Goal: Check status: Check status

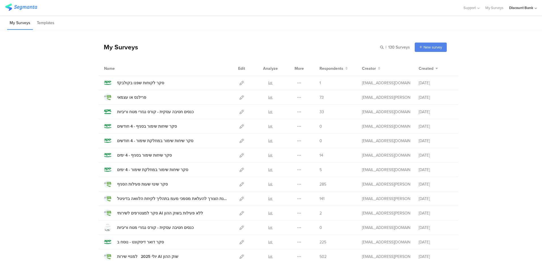
click at [268, 83] on icon at bounding box center [270, 83] width 4 height 4
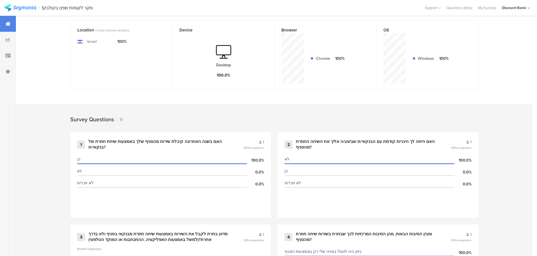
scroll to position [151, 0]
